Goal: Communication & Community: Answer question/provide support

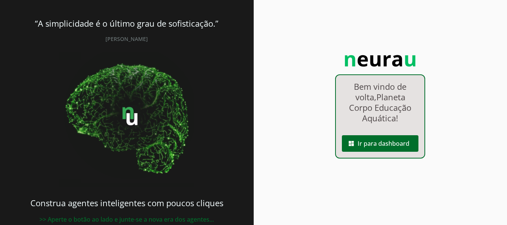
click at [364, 114] on p "Bem vindo de volta, Planeta Corpo Educação Aquática !" at bounding box center [380, 102] width 73 height 42
click at [374, 142] on span at bounding box center [380, 143] width 77 height 18
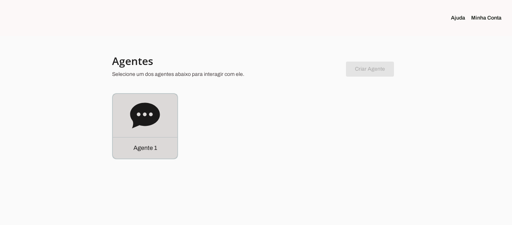
click at [145, 146] on p "Agente 1" at bounding box center [146, 147] width 24 height 9
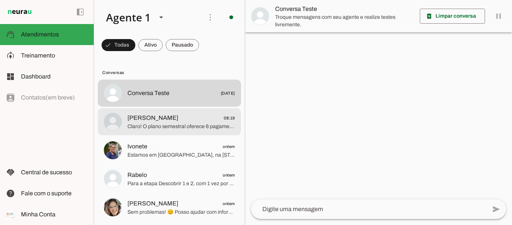
click at [140, 118] on span "[PERSON_NAME]" at bounding box center [153, 117] width 51 height 9
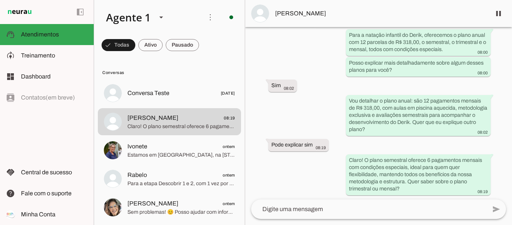
scroll to position [525, 0]
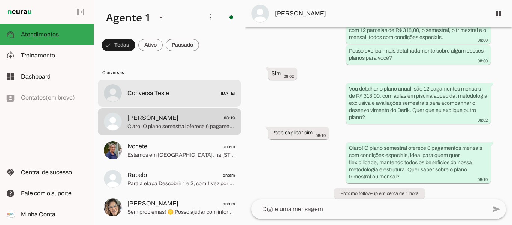
click at [146, 90] on span "Conversa Teste" at bounding box center [149, 93] width 42 height 9
